Goal: Task Accomplishment & Management: Manage account settings

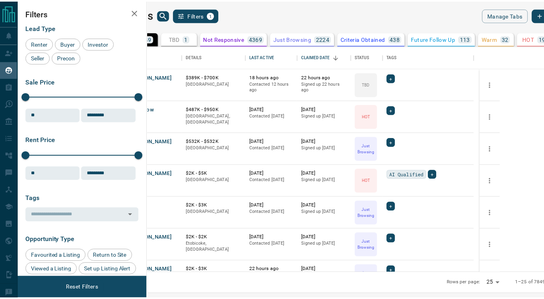
scroll to position [221, 392]
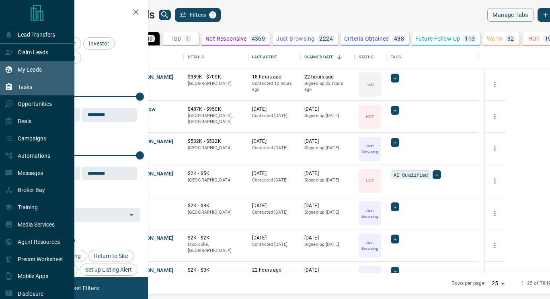
click at [33, 85] on div "Tasks" at bounding box center [37, 86] width 74 height 17
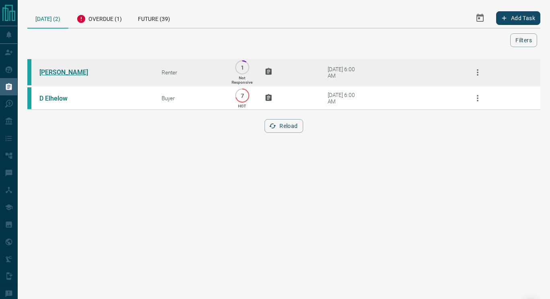
click at [77, 72] on link "[PERSON_NAME]" at bounding box center [69, 72] width 60 height 8
click at [43, 76] on link "[PERSON_NAME]" at bounding box center [69, 72] width 60 height 8
click at [479, 72] on icon "button" at bounding box center [478, 73] width 10 height 10
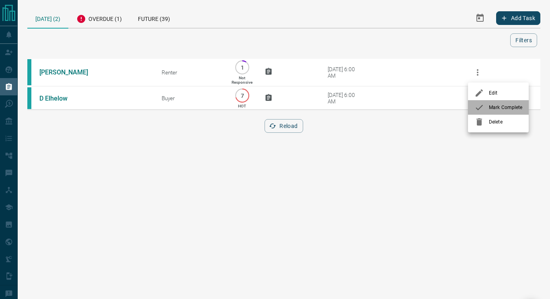
click at [493, 107] on span "Mark Complete" at bounding box center [505, 107] width 33 height 7
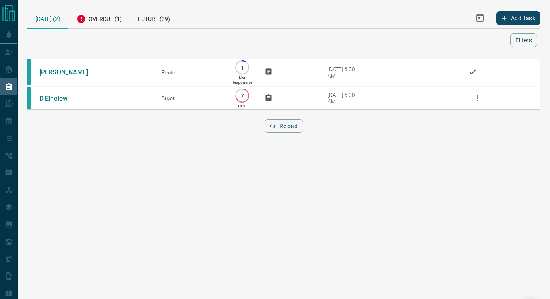
click at [153, 227] on html "Lead Transfers Claim Leads My Leads Tasks Opportunities Deals Campaigns Automat…" at bounding box center [275, 149] width 550 height 299
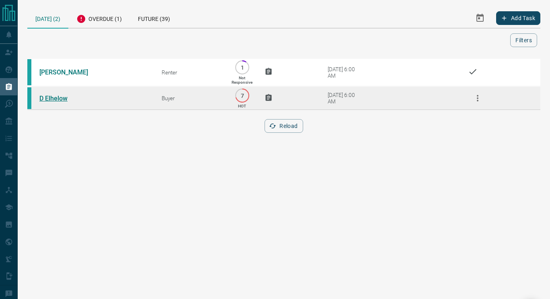
click at [61, 98] on link "D Elhelow" at bounding box center [69, 99] width 60 height 8
click at [472, 104] on button "button" at bounding box center [477, 97] width 19 height 19
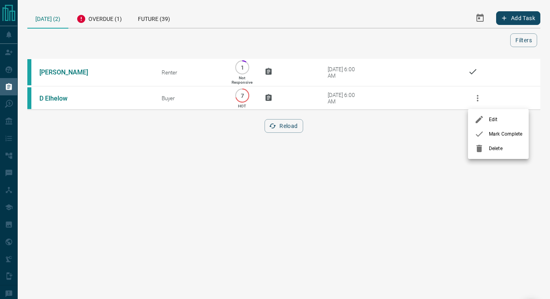
click at [497, 134] on span "Mark Complete" at bounding box center [505, 133] width 33 height 7
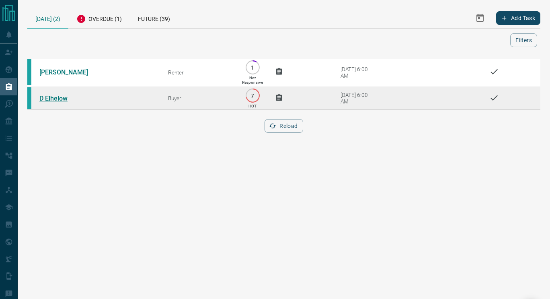
click at [64, 98] on link "D Elhelow" at bounding box center [69, 99] width 60 height 8
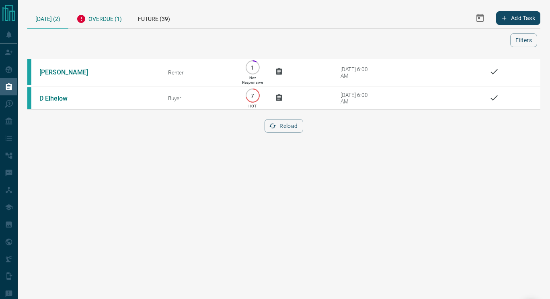
click at [107, 16] on div "Overdue (1)" at bounding box center [99, 18] width 62 height 20
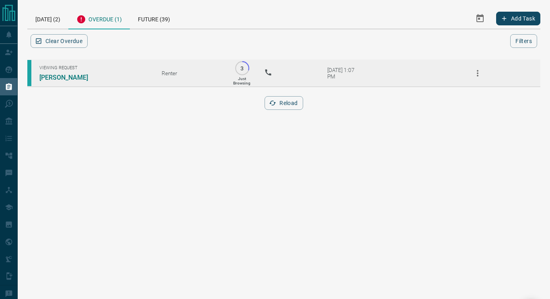
click at [479, 75] on icon "button" at bounding box center [478, 73] width 10 height 10
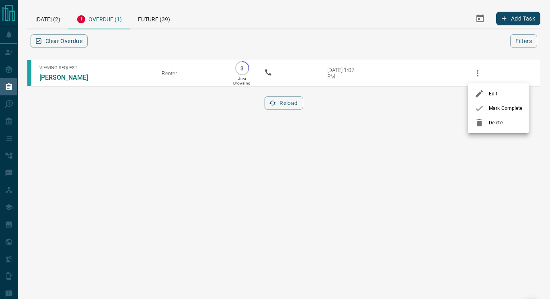
click at [502, 107] on span "Mark Complete" at bounding box center [505, 108] width 33 height 7
click at [117, 175] on html "Lead Transfers Claim Leads My Leads Tasks Opportunities Deals Campaigns Automat…" at bounding box center [275, 149] width 550 height 299
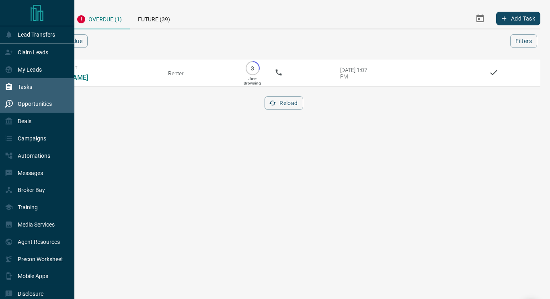
click at [35, 107] on p "Opportunities" at bounding box center [35, 104] width 34 height 6
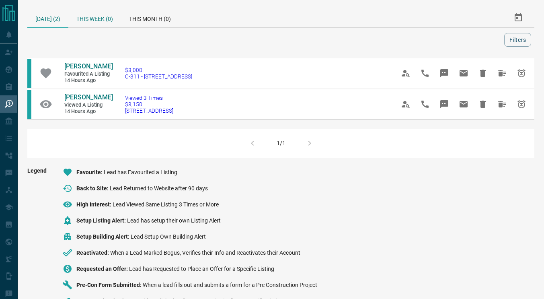
click at [105, 22] on div "This Week (0)" at bounding box center [94, 17] width 53 height 19
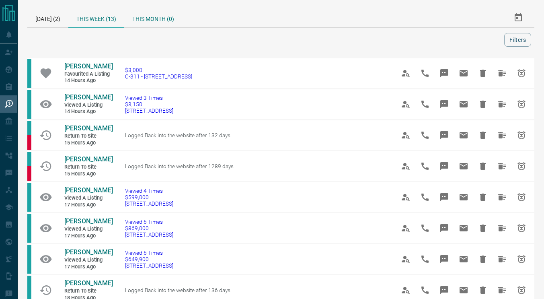
click at [159, 14] on div "This Month (0)" at bounding box center [153, 17] width 58 height 19
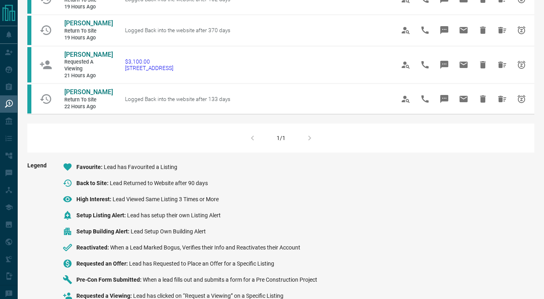
scroll to position [352, 0]
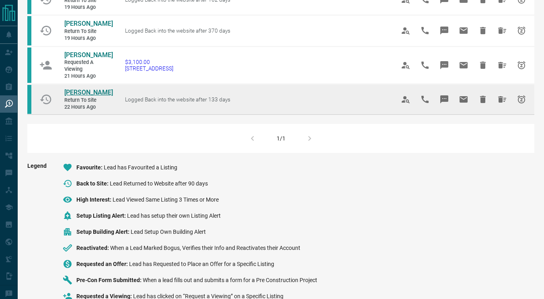
click at [76, 96] on span "[PERSON_NAME]" at bounding box center [88, 92] width 49 height 8
click at [502, 103] on icon "Hide All from Anupsingh Verma" at bounding box center [502, 99] width 8 height 6
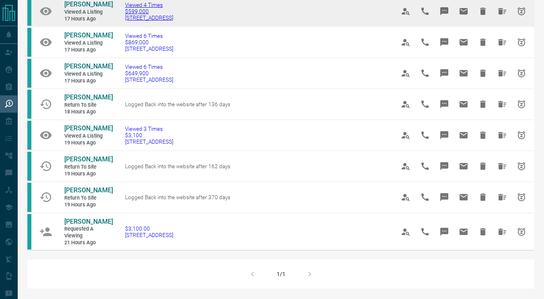
scroll to position [185, 0]
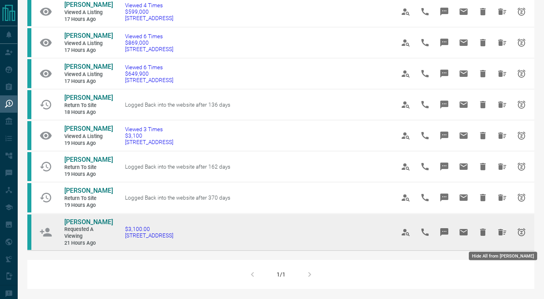
click at [498, 236] on icon "Hide All from Yashna Hansotia" at bounding box center [502, 232] width 10 height 10
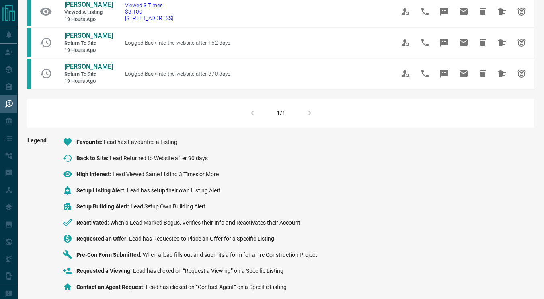
scroll to position [332, 0]
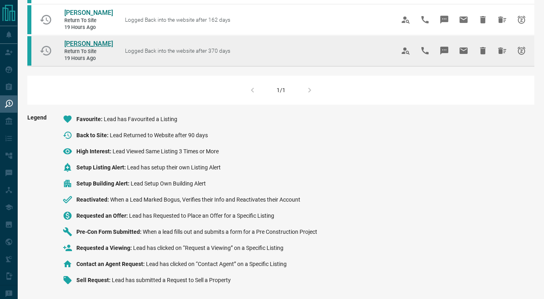
click at [82, 44] on span "[PERSON_NAME]" at bounding box center [88, 44] width 49 height 8
click at [506, 55] on icon "Hide All from Cheryl D'souza" at bounding box center [502, 51] width 10 height 10
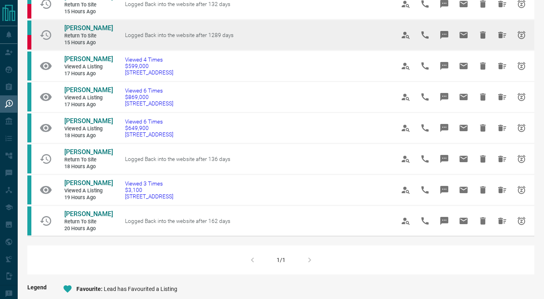
scroll to position [132, 0]
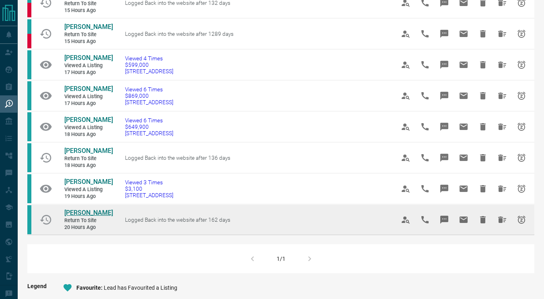
click at [80, 212] on span "[PERSON_NAME]" at bounding box center [88, 213] width 49 height 8
click at [503, 220] on icon "Hide All from Taya Pacheco" at bounding box center [502, 220] width 10 height 10
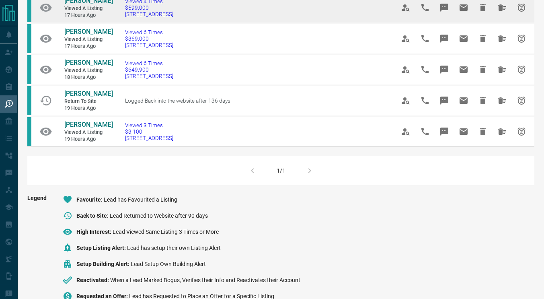
scroll to position [190, 0]
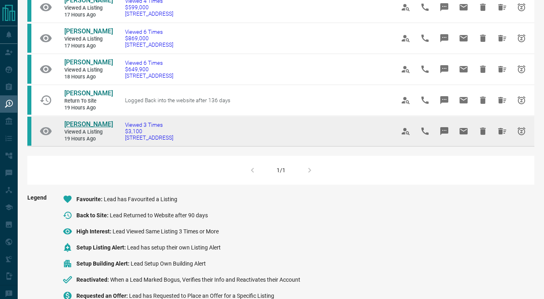
click at [87, 125] on span "[PERSON_NAME]" at bounding box center [88, 124] width 49 height 8
click at [503, 132] on icon "Hide All from Lori Mousseau" at bounding box center [502, 131] width 10 height 10
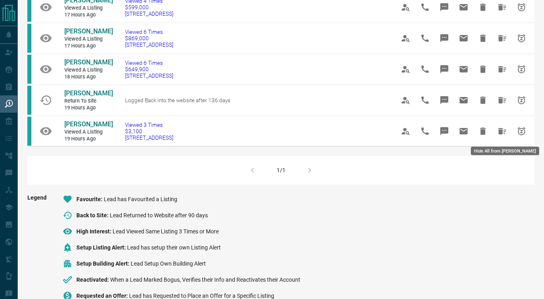
scroll to position [0, 0]
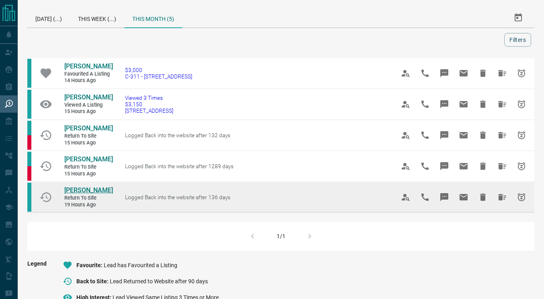
click at [89, 194] on span "[PERSON_NAME]" at bounding box center [88, 190] width 49 height 8
